Goal: Transaction & Acquisition: Purchase product/service

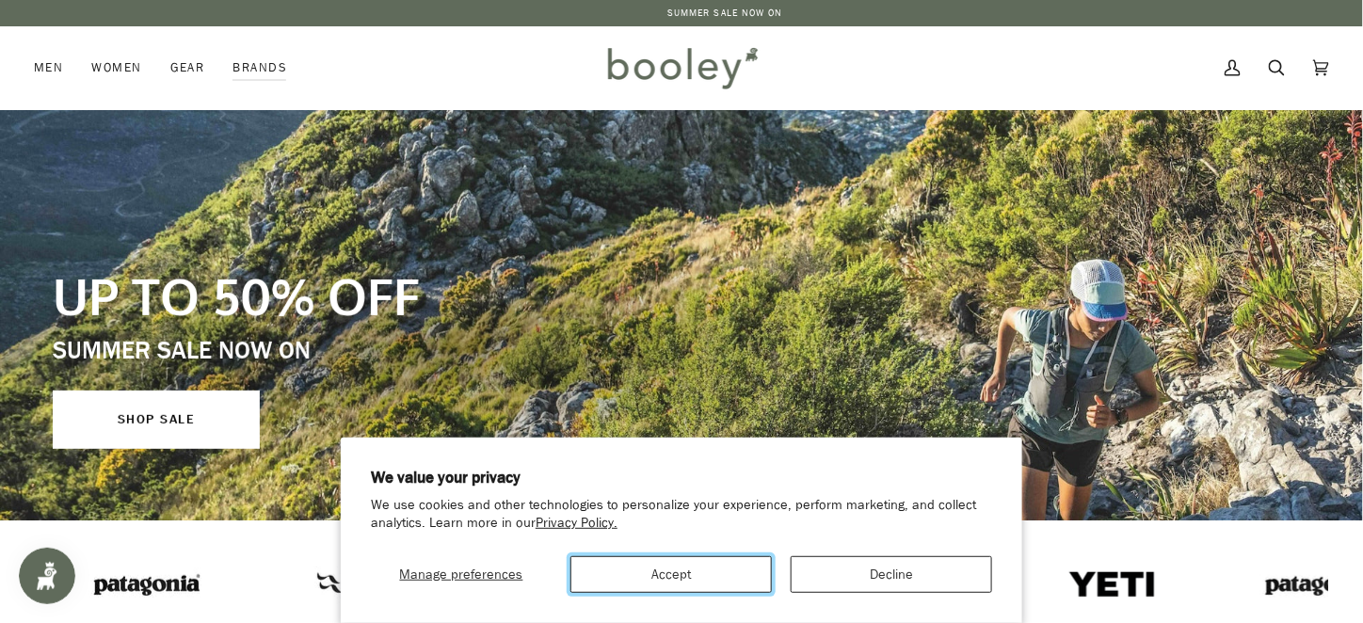
click at [699, 561] on button "Accept" at bounding box center [671, 574] width 201 height 37
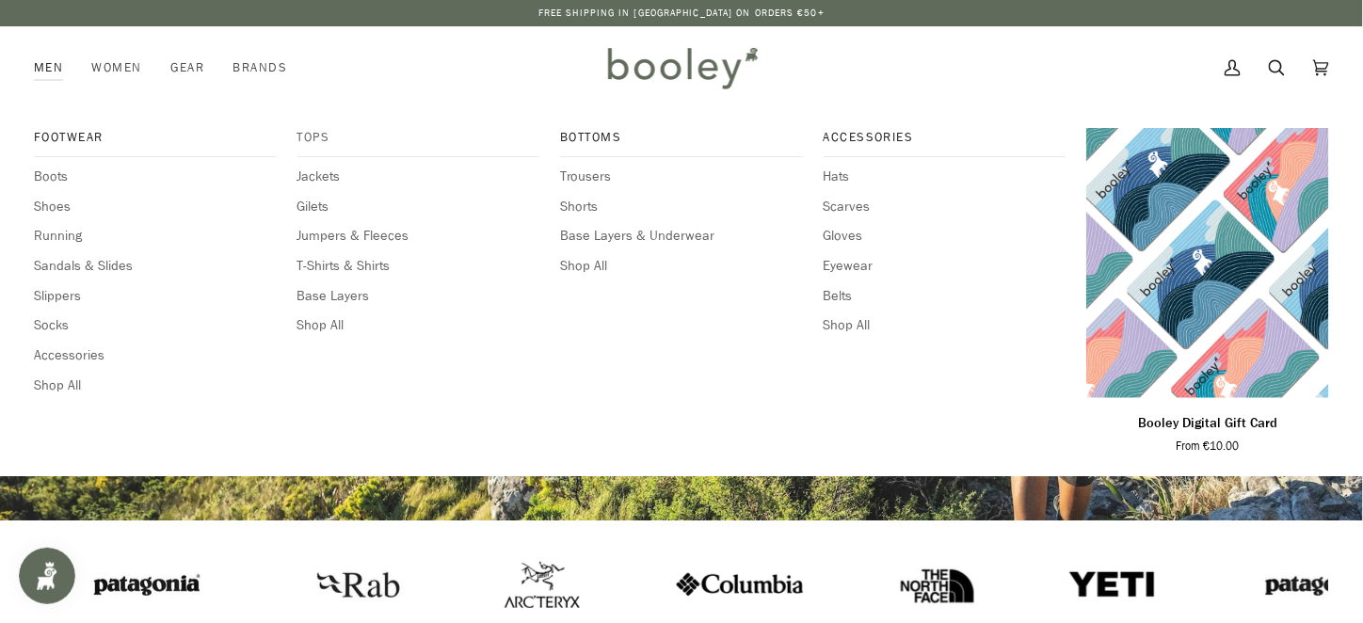
click at [324, 139] on span "Tops" at bounding box center [419, 137] width 243 height 19
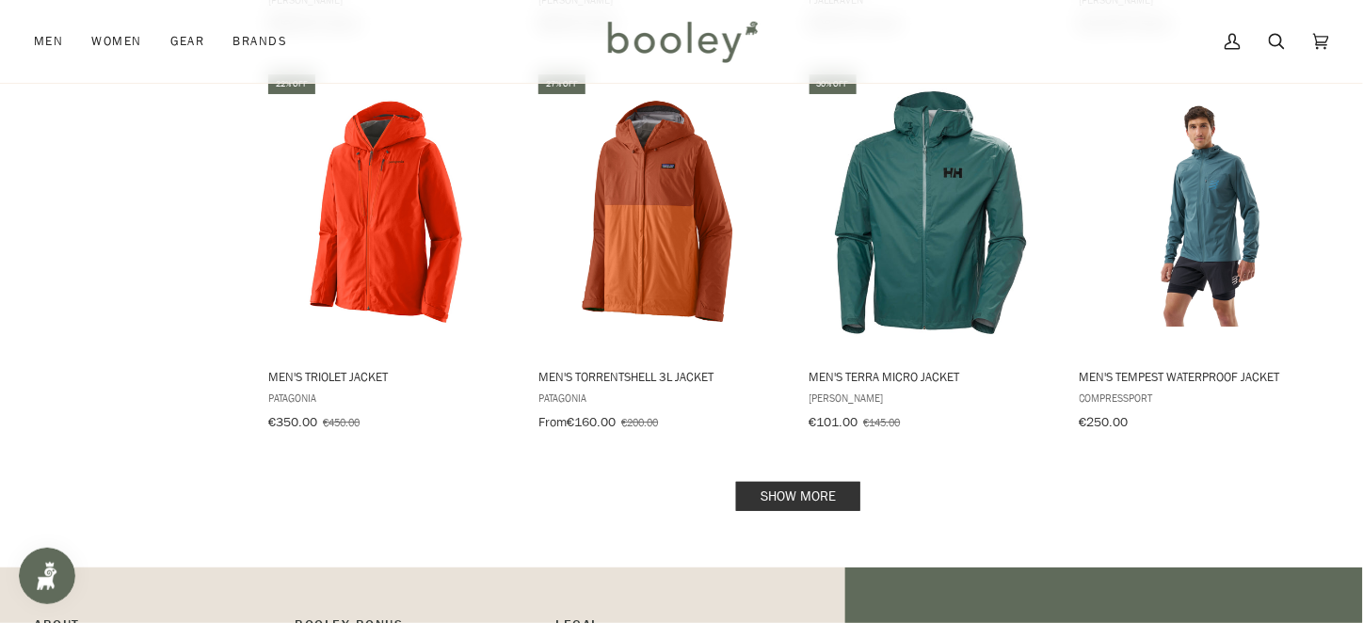
scroll to position [1859, 0]
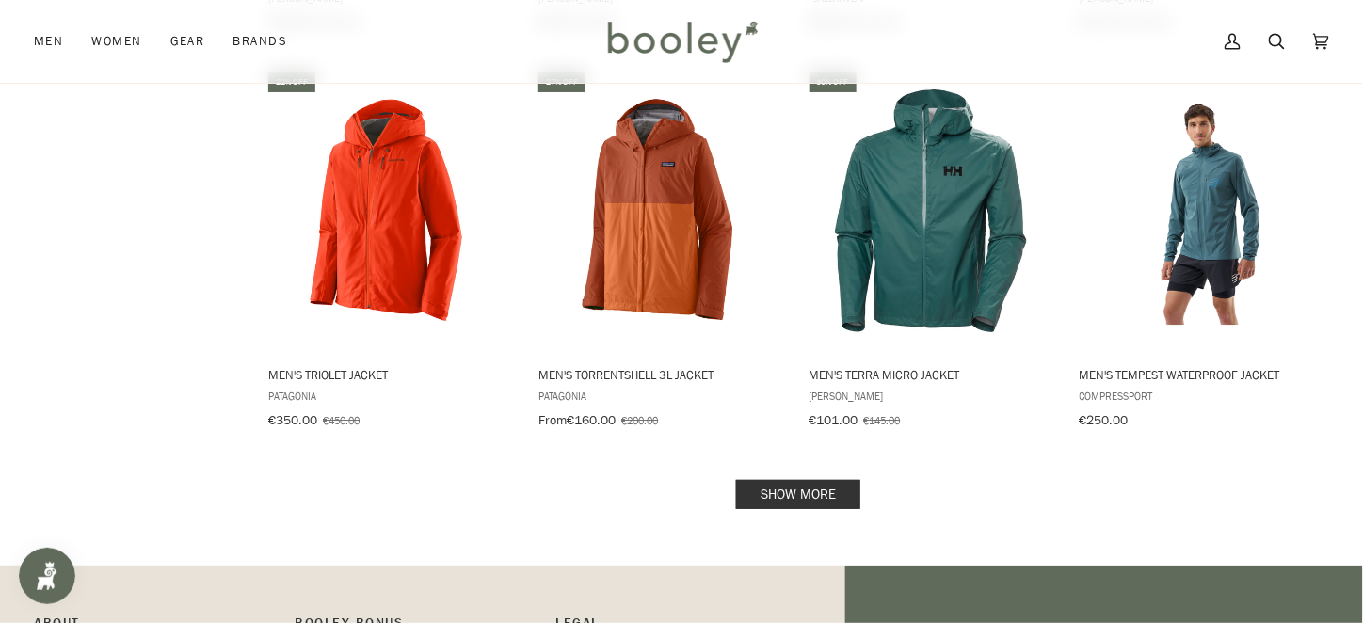
click at [845, 480] on link "Show more" at bounding box center [798, 494] width 124 height 29
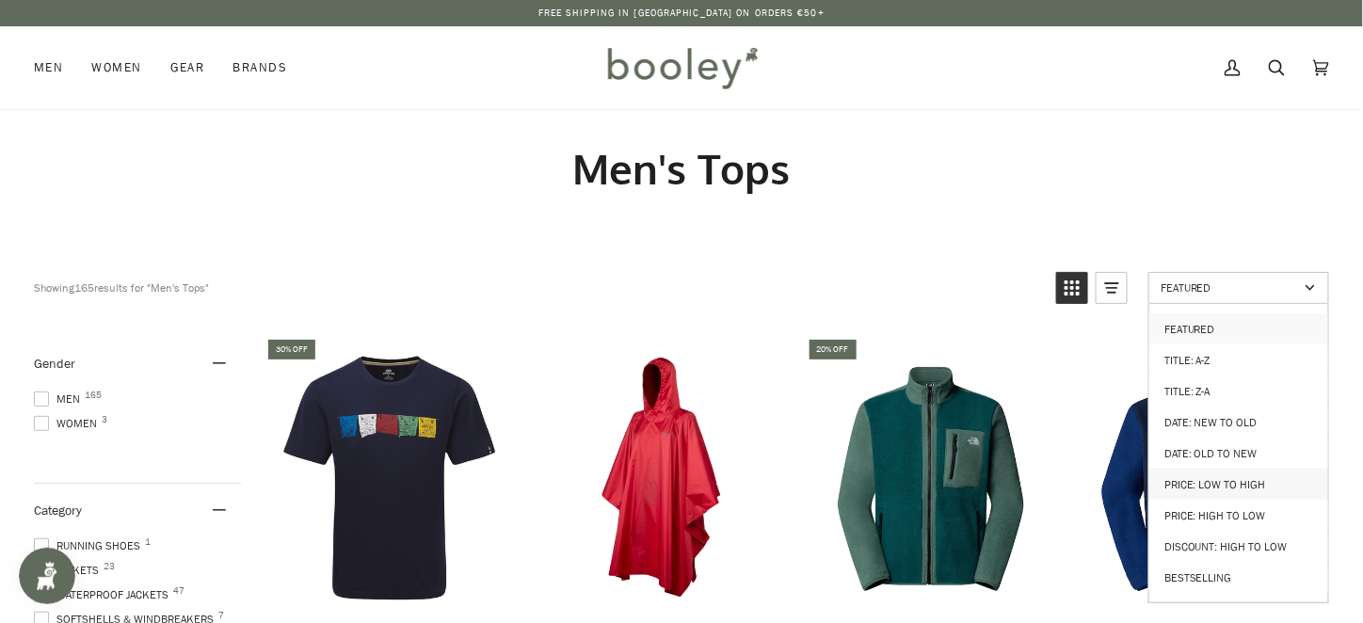
click at [1232, 487] on link "Price: Low to High" at bounding box center [1239, 484] width 179 height 31
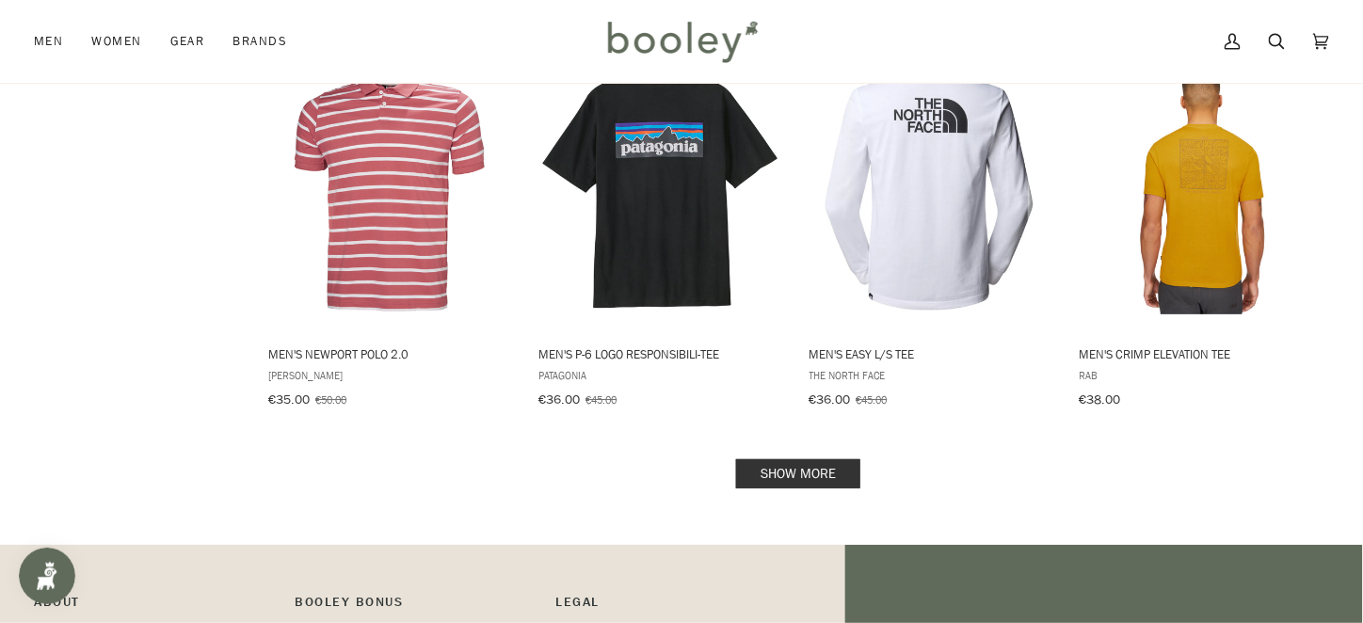
scroll to position [2298, 0]
